Goal: Task Accomplishment & Management: Use online tool/utility

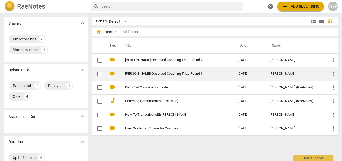
click at [173, 72] on link "[PERSON_NAME] Observed Coaching Triad Round 1" at bounding box center [171, 74] width 93 height 4
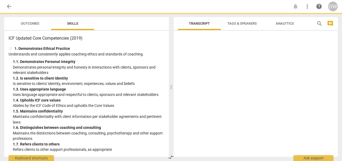
click at [33, 26] on span "Outcomes" at bounding box center [29, 23] width 31 height 7
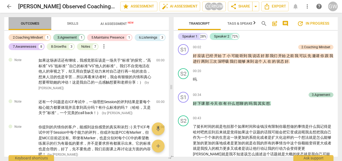
click at [34, 23] on span "Outcomes" at bounding box center [30, 23] width 18 height 4
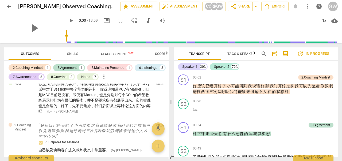
scroll to position [80, 0]
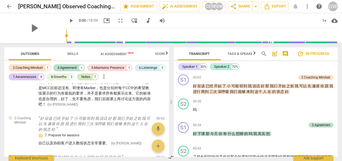
click at [90, 77] on div "Notes" at bounding box center [85, 76] width 9 height 5
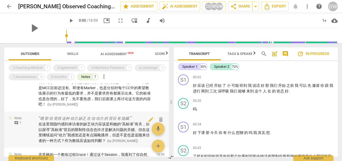
click at [111, 117] on p "嗯 那 你 觉得 这种 动力 缺乏 在 动 动力 的 背后 有 隐藏." at bounding box center [96, 119] width 114 height 6
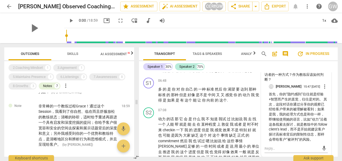
scroll to position [214, 0]
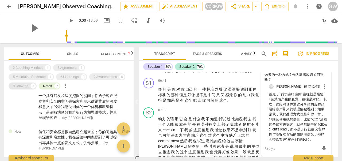
click at [34, 85] on div "3" at bounding box center [33, 85] width 5 height 5
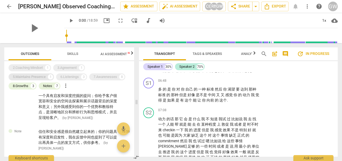
click at [31, 75] on div "5.Maintains Presence" at bounding box center [29, 76] width 33 height 5
click at [42, 66] on div "2.Coaching Mindset" at bounding box center [28, 67] width 30 height 5
click at [67, 67] on div "3.Agreement" at bounding box center [67, 67] width 19 height 5
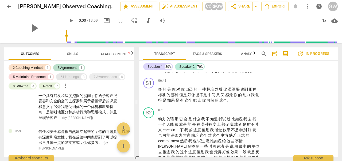
click at [72, 77] on div "6.Listenings" at bounding box center [69, 76] width 18 height 5
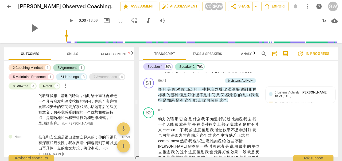
click at [104, 77] on div "7.Awarenesses" at bounding box center [106, 76] width 24 height 5
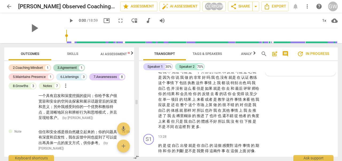
scroll to position [856, 0]
